Goal: Find specific page/section

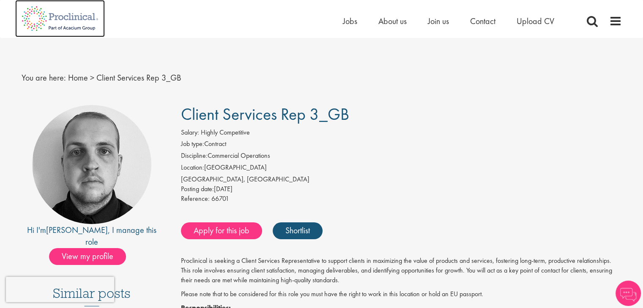
click at [53, 19] on img at bounding box center [60, 18] width 90 height 37
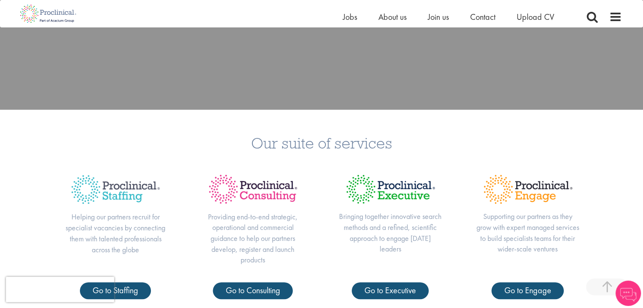
scroll to position [296, 0]
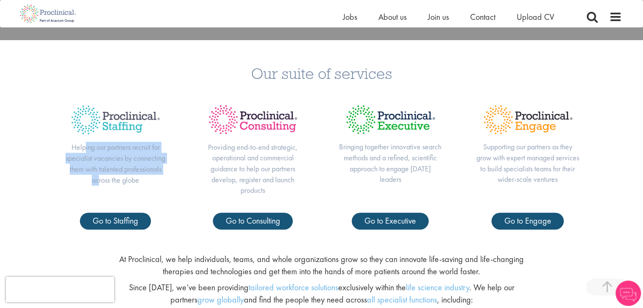
drag, startPoint x: 83, startPoint y: 147, endPoint x: 99, endPoint y: 178, distance: 34.6
click at [99, 178] on p "Helping our partners recruit for specialist vacancies by connecting them with t…" at bounding box center [115, 164] width 103 height 44
drag, startPoint x: 157, startPoint y: 180, endPoint x: 121, endPoint y: 155, distance: 43.2
click at [121, 155] on p "Helping our partners recruit for specialist vacancies by connecting them with t…" at bounding box center [115, 164] width 103 height 44
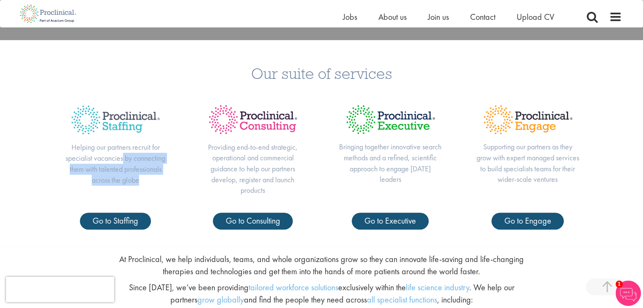
click at [121, 155] on p "Helping our partners recruit for specialist vacancies by connecting them with t…" at bounding box center [115, 164] width 103 height 44
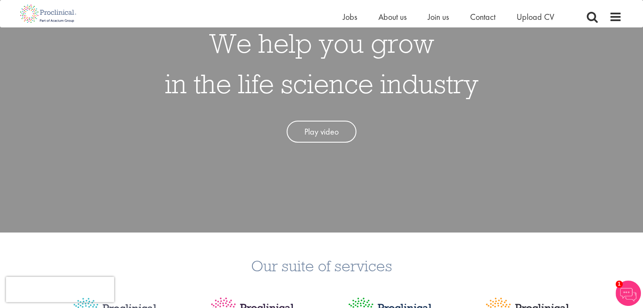
scroll to position [0, 0]
